Goal: Browse casually

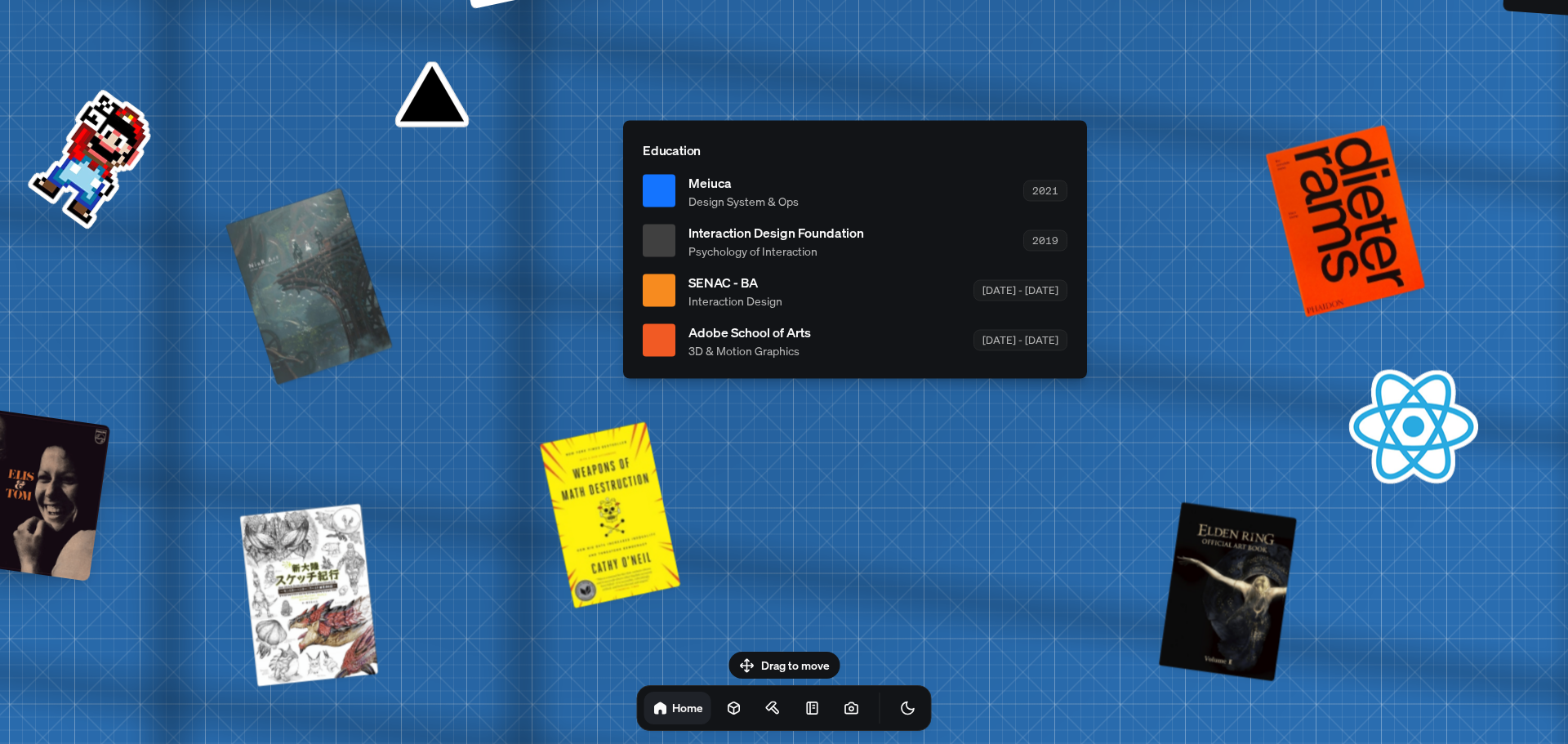
drag, startPoint x: 763, startPoint y: 212, endPoint x: 834, endPoint y: 331, distance: 138.6
click at [834, 331] on div "Adobe School of Arts 3D & Motion Graphics [DATE] - [DATE]" at bounding box center [878, 339] width 379 height 37
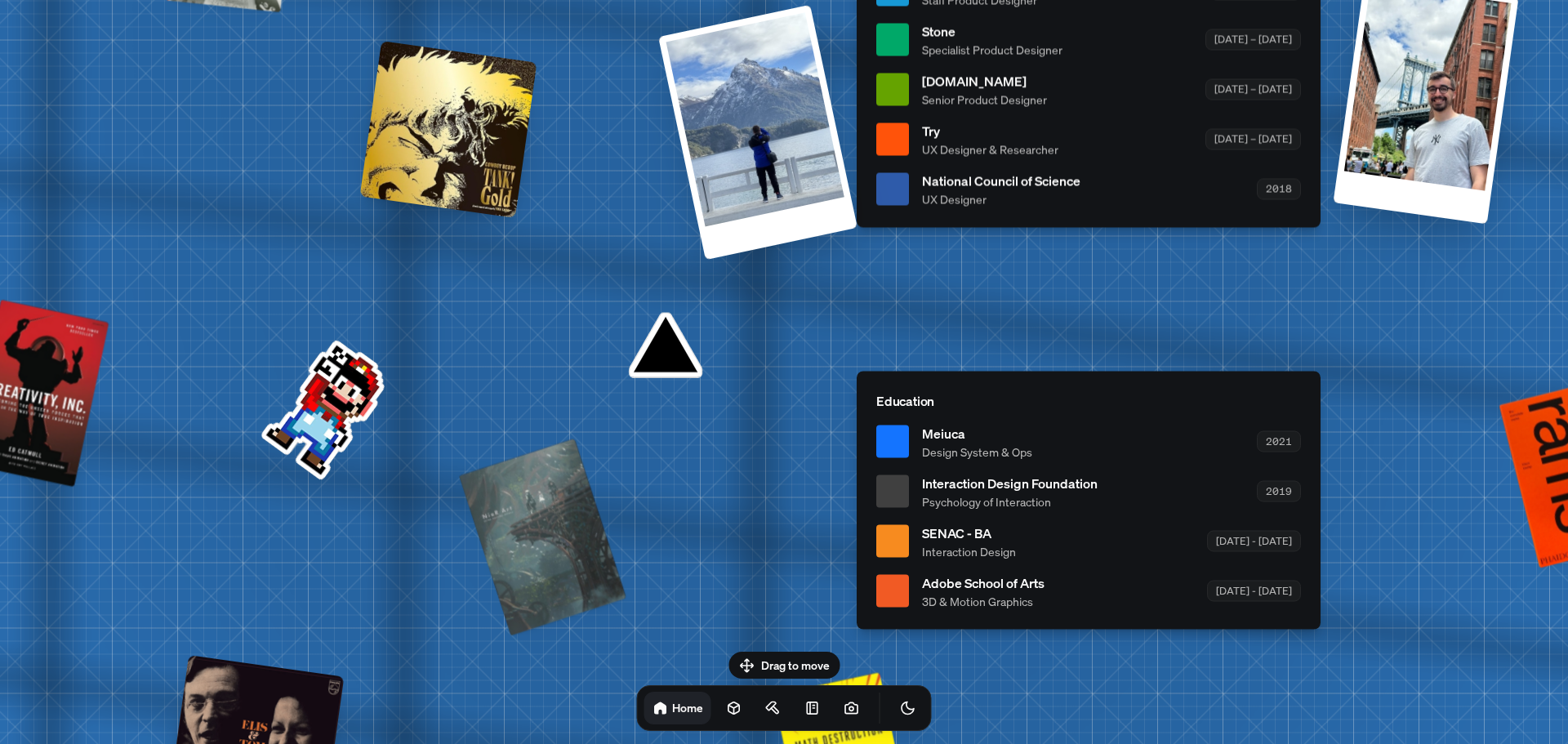
drag, startPoint x: 836, startPoint y: 349, endPoint x: 1070, endPoint y: 576, distance: 326.0
click at [1070, 576] on div "Adobe School of Arts 3D & Motion Graphics [DATE] - [DATE]" at bounding box center [1111, 590] width 379 height 37
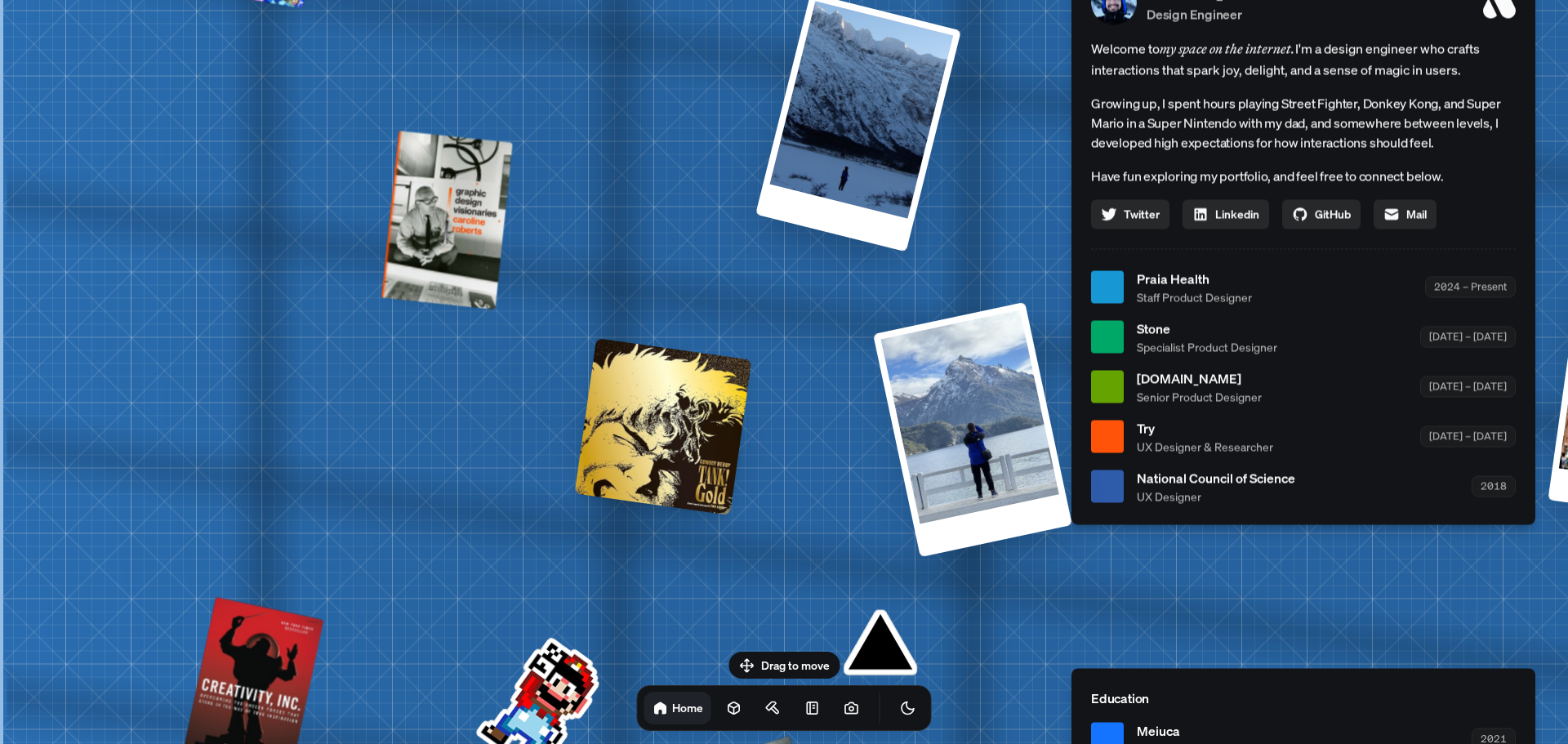
drag, startPoint x: 414, startPoint y: 275, endPoint x: 909, endPoint y: 574, distance: 578.3
click at [909, 574] on div "[PERSON_NAME] [PERSON_NAME] Design Engineer Welcome to my space on the internet…" at bounding box center [1307, 287] width 2444 height 2139
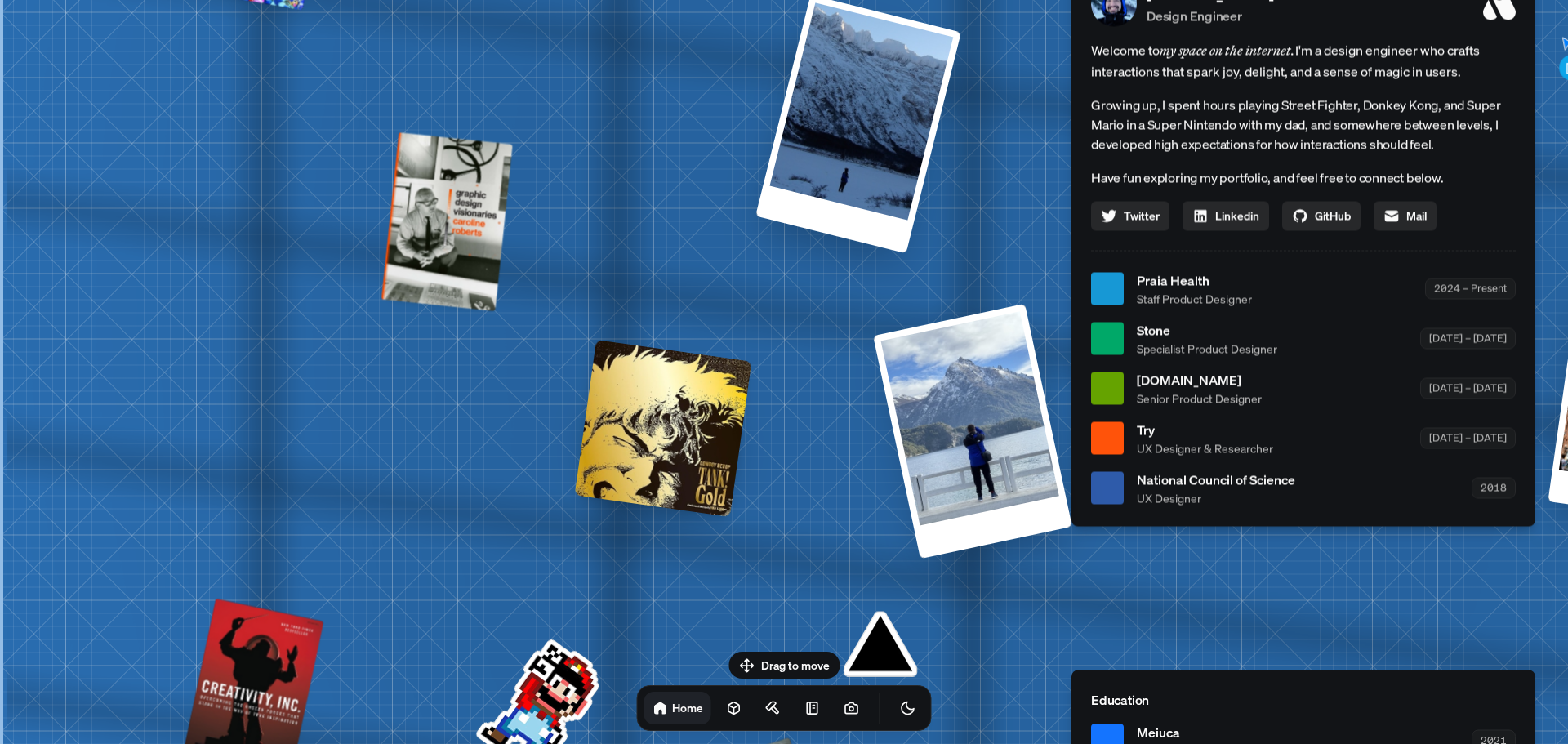
drag, startPoint x: 719, startPoint y: 479, endPoint x: 809, endPoint y: 497, distance: 91.8
click at [739, 517] on div "[PERSON_NAME] [PERSON_NAME] Design Engineer Welcome to my space on the internet…" at bounding box center [1307, 288] width 2444 height 2139
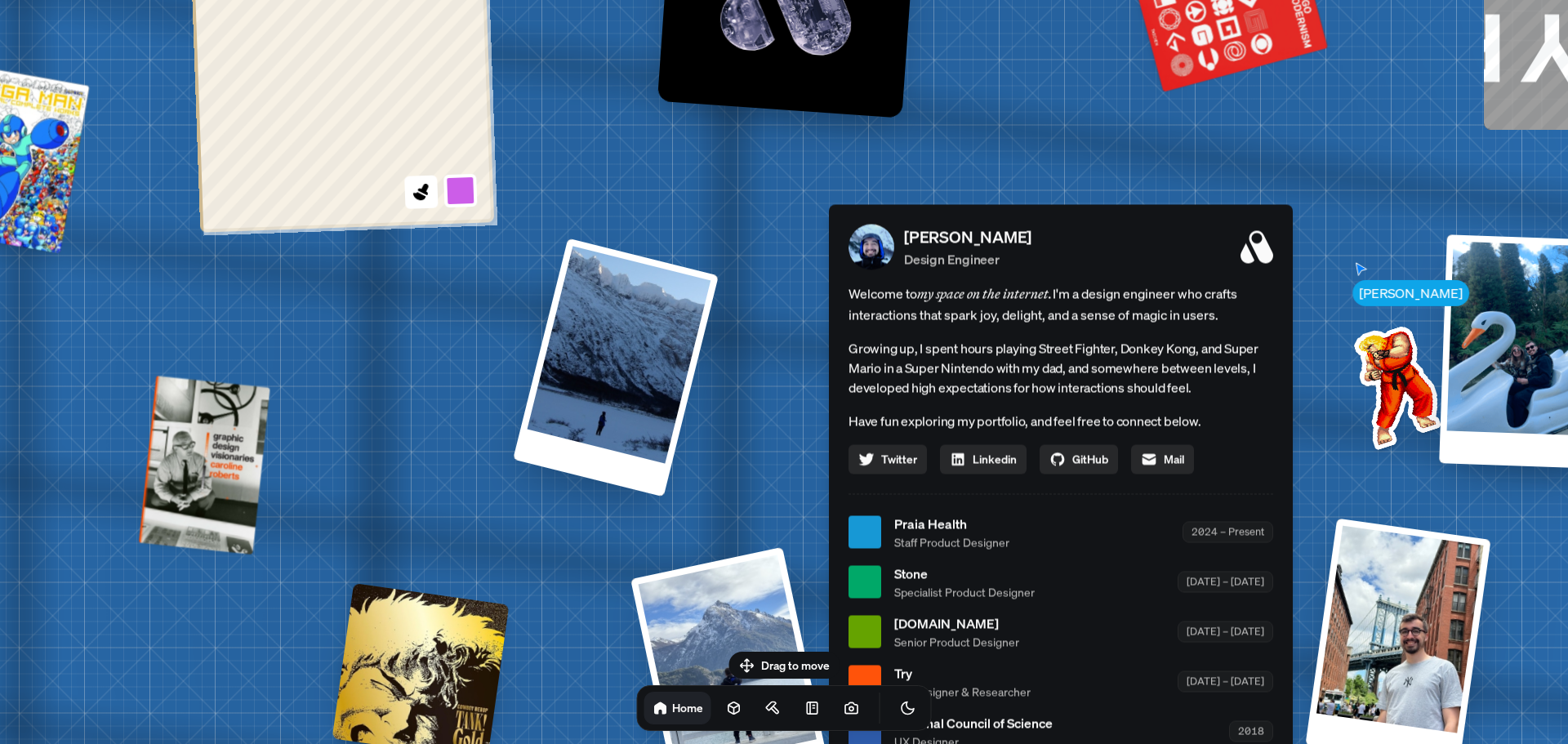
drag, startPoint x: 840, startPoint y: 434, endPoint x: 703, endPoint y: 411, distance: 138.9
click at [568, 539] on div "[PERSON_NAME] [PERSON_NAME] Design Engineer Welcome to my space on the internet…" at bounding box center [1065, 531] width 2444 height 2139
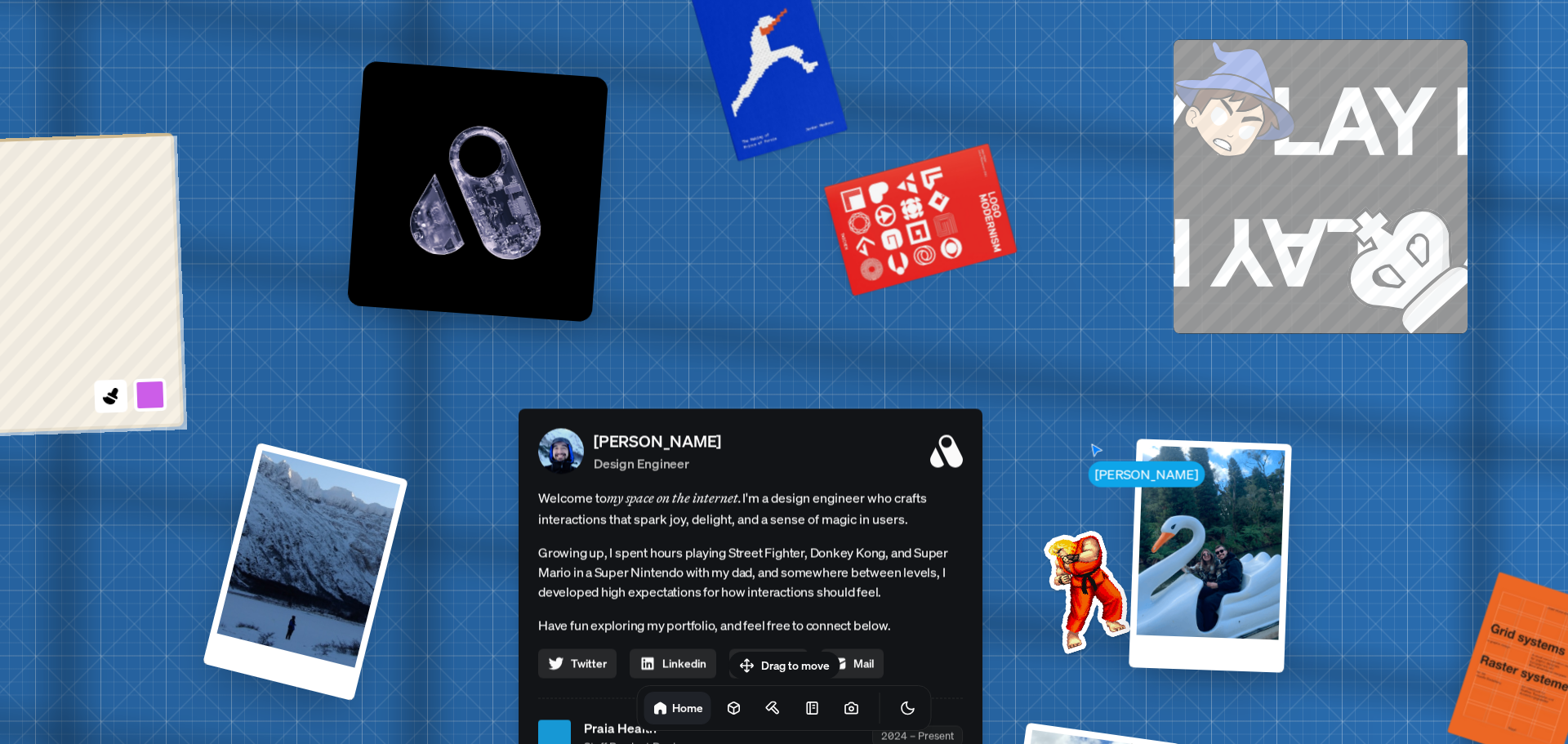
drag, startPoint x: 758, startPoint y: 334, endPoint x: 434, endPoint y: 532, distance: 379.7
click at [519, 539] on div "[PERSON_NAME] Design Engineer Welcome to my space on the internet. I'm a design…" at bounding box center [750, 690] width 464 height 565
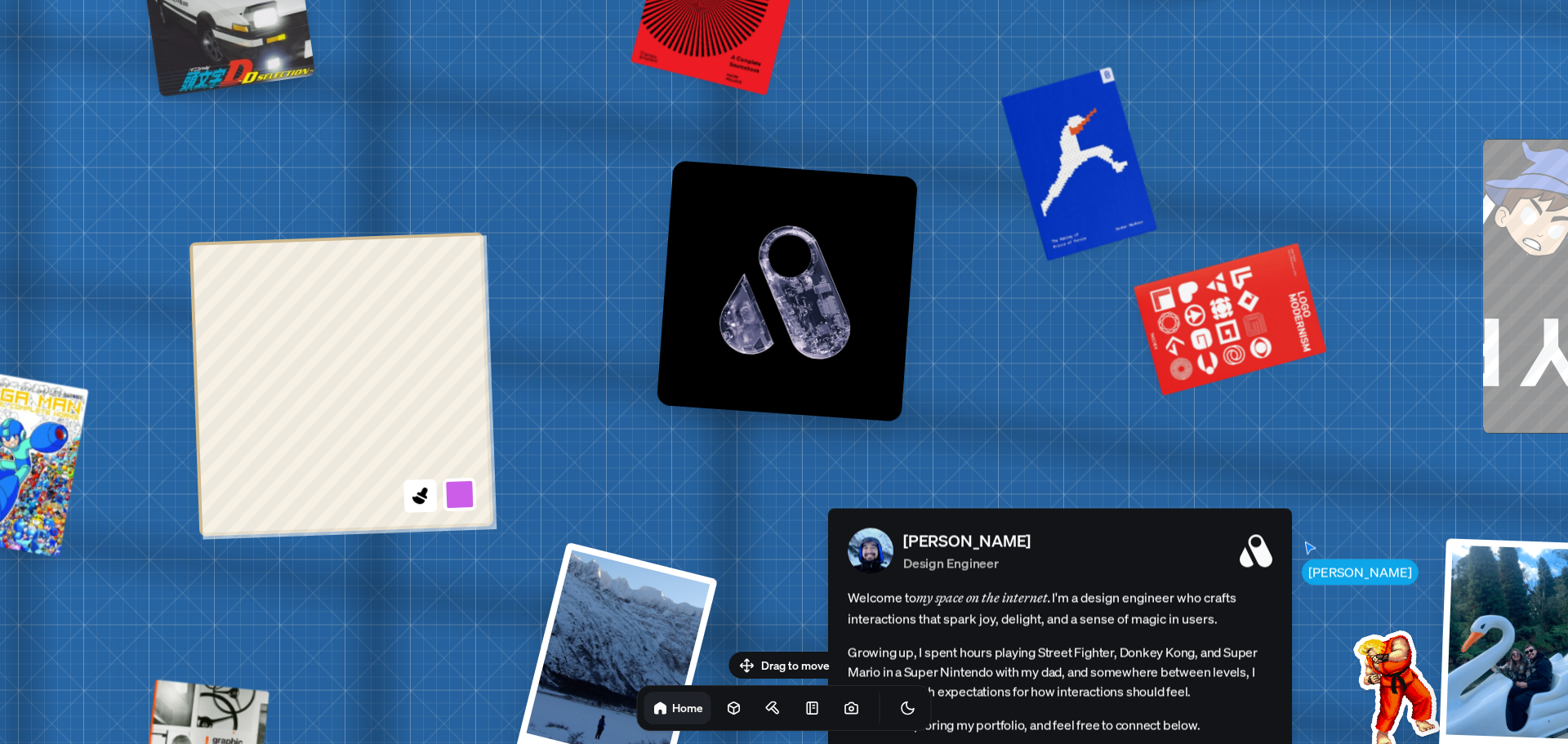
drag, startPoint x: 313, startPoint y: 367, endPoint x: 465, endPoint y: 239, distance: 198.7
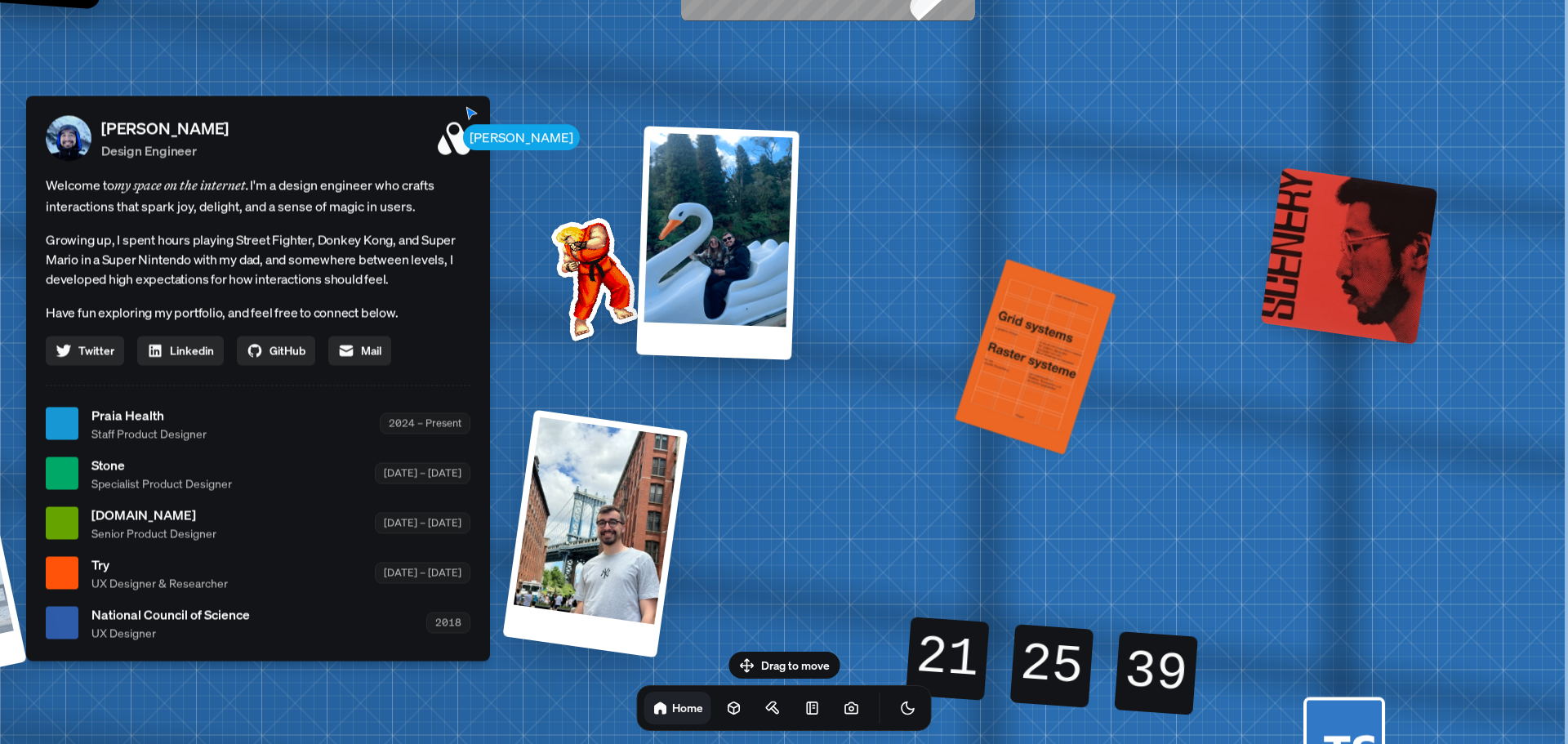
drag, startPoint x: 976, startPoint y: 413, endPoint x: 529, endPoint y: 243, distance: 478.2
click at [529, 243] on img at bounding box center [591, 275] width 165 height 165
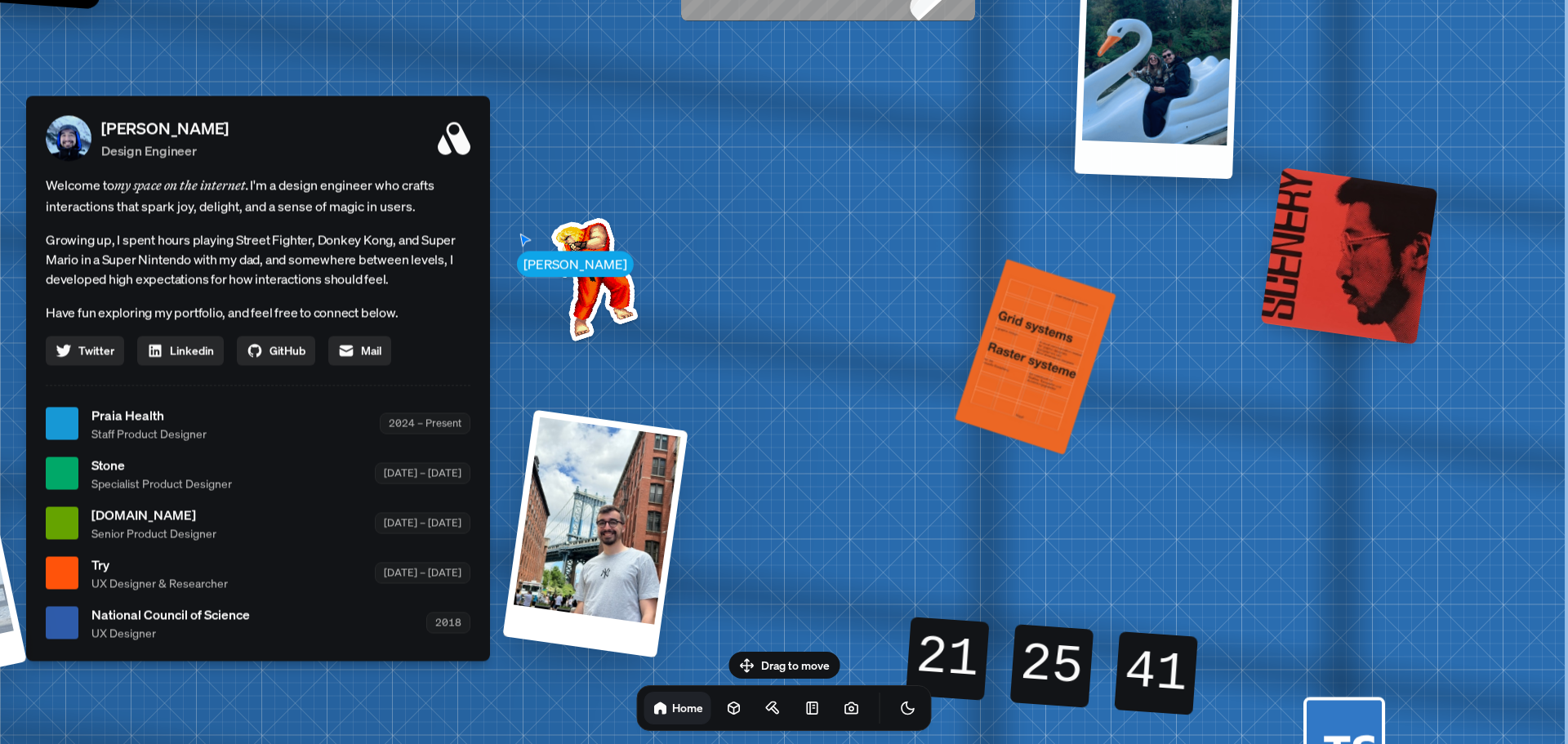
drag, startPoint x: 735, startPoint y: 241, endPoint x: 1168, endPoint y: 42, distance: 476.5
click at [1168, 42] on div at bounding box center [1157, 59] width 167 height 238
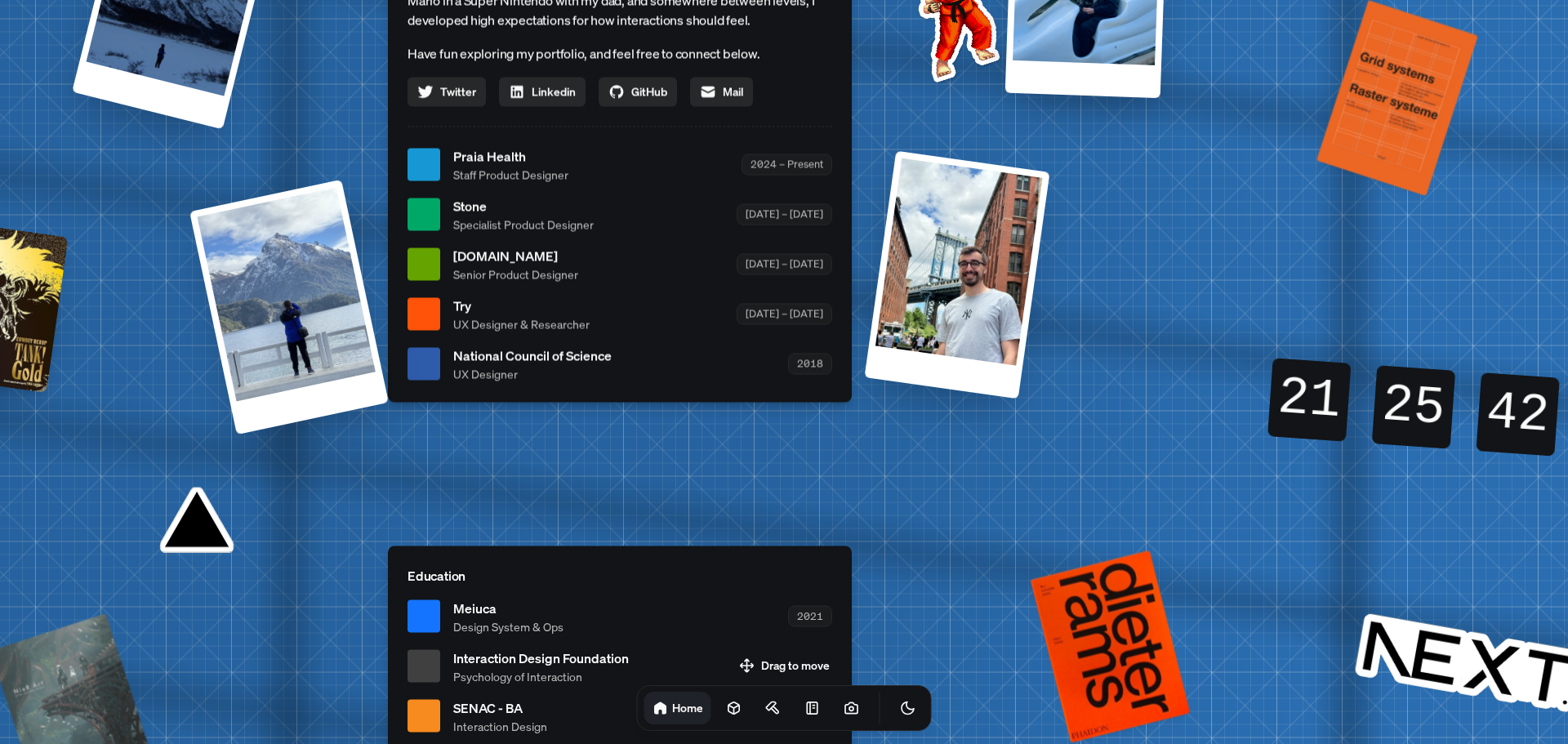
drag, startPoint x: 1102, startPoint y: 124, endPoint x: 1365, endPoint y: 2, distance: 289.9
click at [1365, 2] on div "[PERSON_NAME] [PERSON_NAME] Design Engineer Welcome to my space on the internet…" at bounding box center [624, 164] width 2444 height 2139
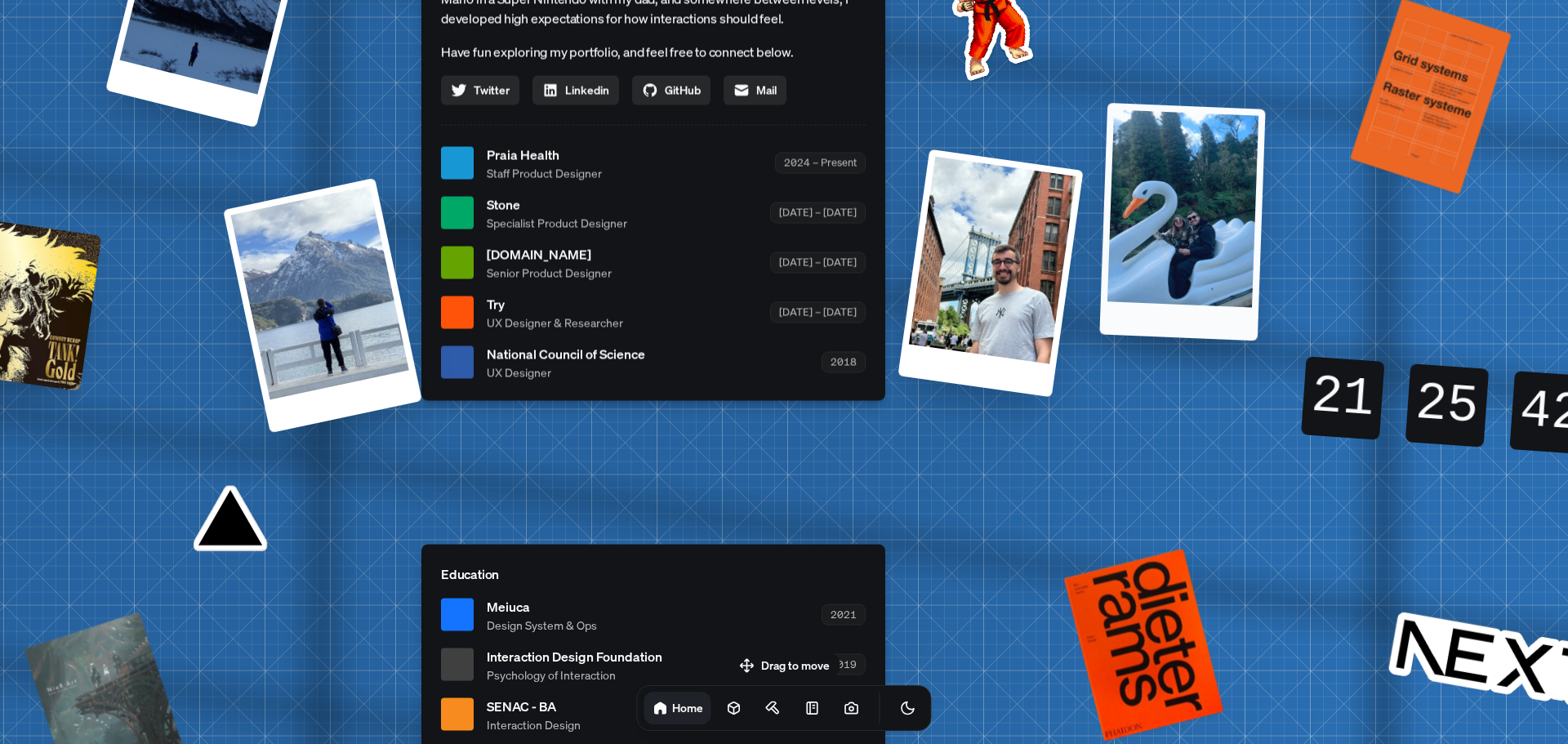
drag, startPoint x: 1111, startPoint y: 254, endPoint x: 1124, endPoint y: 315, distance: 62.4
click at [1127, 321] on div at bounding box center [1183, 221] width 166 height 238
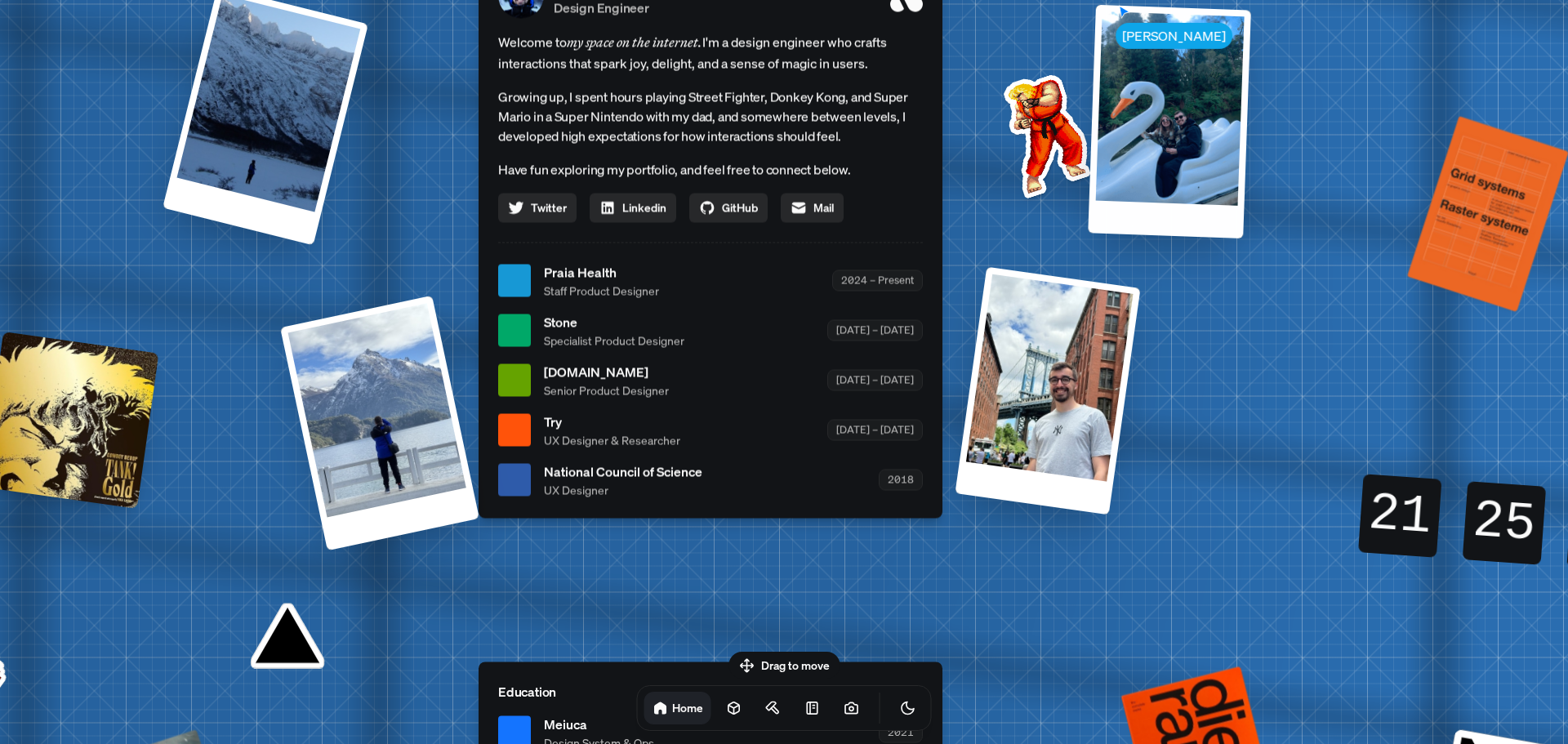
drag, startPoint x: 933, startPoint y: 226, endPoint x: 977, endPoint y: 263, distance: 57.5
click at [970, 286] on div "[PERSON_NAME] [PERSON_NAME] Design Engineer Welcome to my space on the internet…" at bounding box center [714, 280] width 2444 height 2139
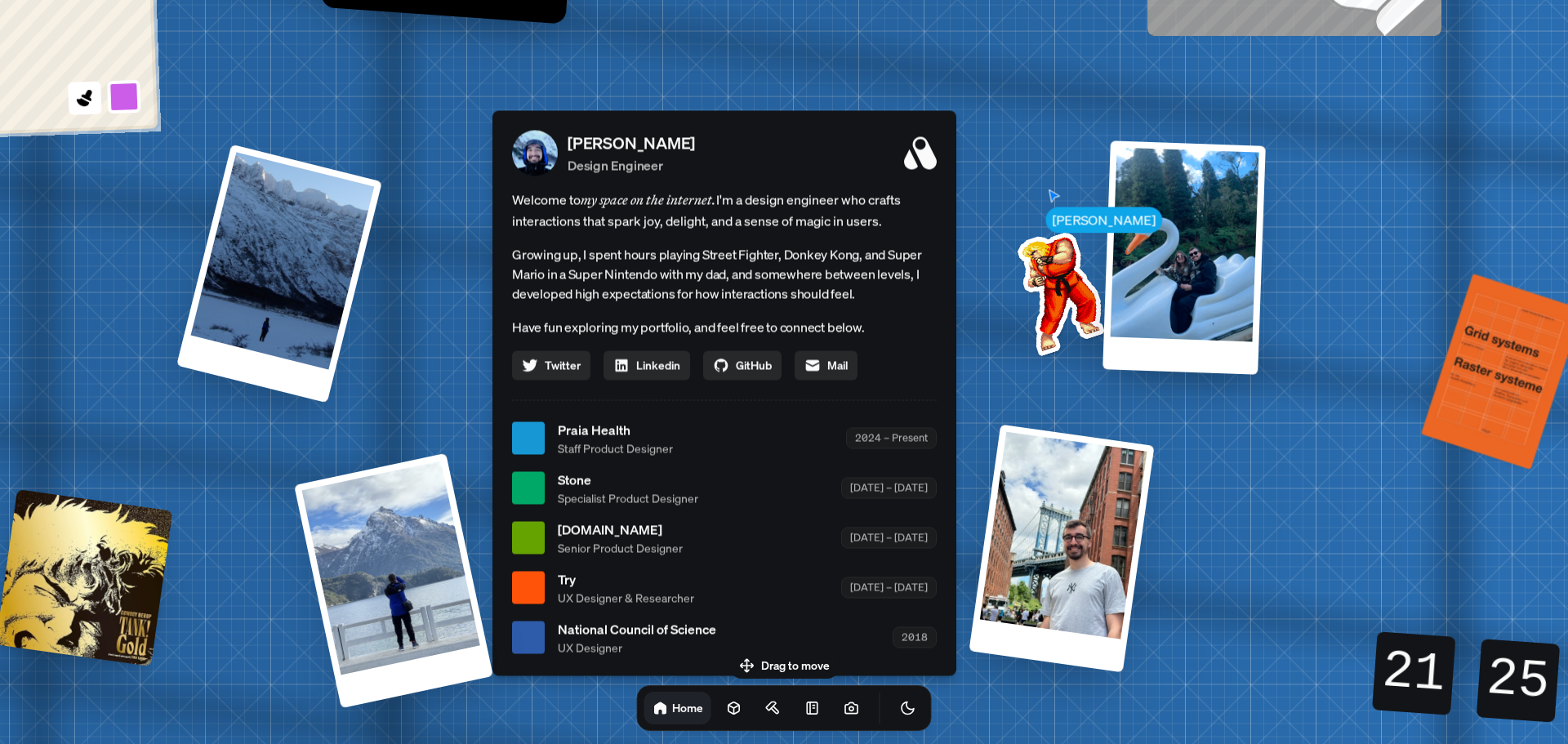
drag, startPoint x: 984, startPoint y: 248, endPoint x: 862, endPoint y: 95, distance: 195.7
click at [999, 410] on div "[PERSON_NAME] [PERSON_NAME] Design Engineer Welcome to my space on the internet…" at bounding box center [728, 438] width 2444 height 2139
